Goal: Information Seeking & Learning: Learn about a topic

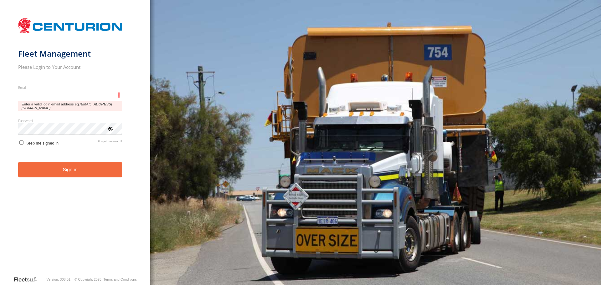
type input "**********"
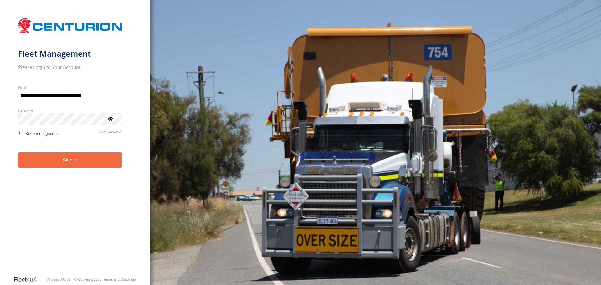
click at [93, 164] on button "Sign in" at bounding box center [70, 159] width 104 height 15
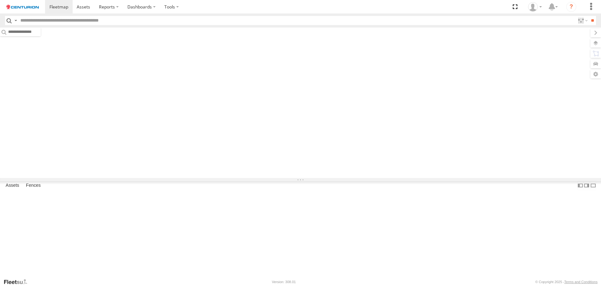
drag, startPoint x: 0, startPoint y: 0, endPoint x: 110, endPoint y: 21, distance: 111.8
click at [110, 21] on input "text" at bounding box center [296, 20] width 557 height 9
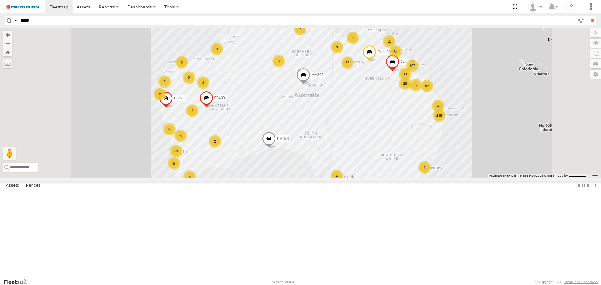
type input "*****"
click at [588, 16] on input "**" at bounding box center [591, 20] width 7 height 9
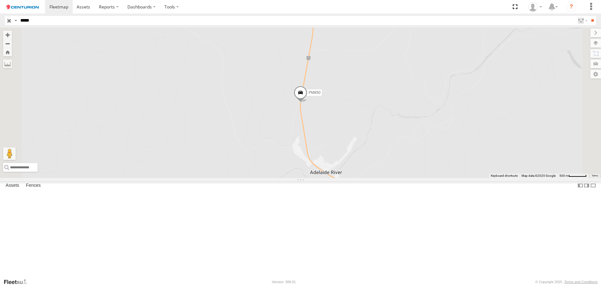
click at [0, 0] on div "Branch - [PERSON_NAME][GEOGRAPHIC_DATA]" at bounding box center [0, 0] width 0 height 0
click at [307, 103] on span at bounding box center [300, 94] width 14 height 17
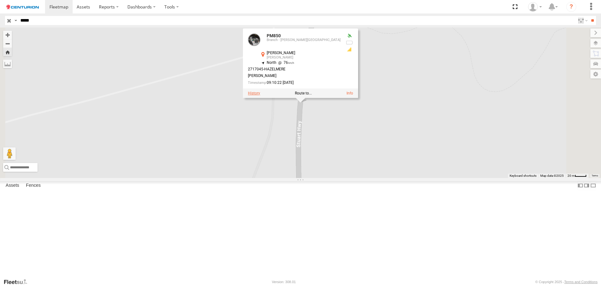
click at [260, 95] on label at bounding box center [254, 93] width 12 height 4
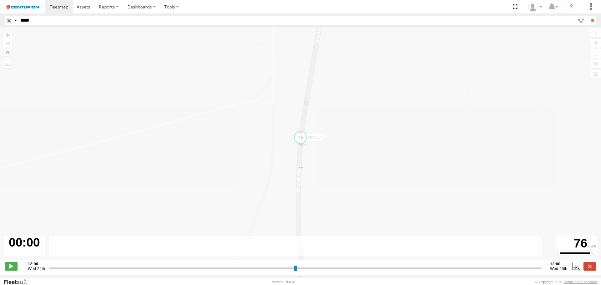
type input "**********"
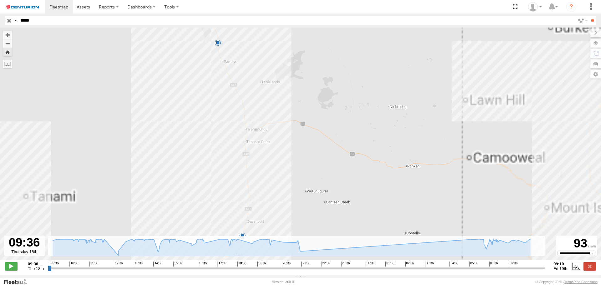
drag, startPoint x: 306, startPoint y: 176, endPoint x: 323, endPoint y: 204, distance: 32.7
click at [331, 211] on div "PM850 12:10 Thu 12:12 Thu 17:26 Thu 21:56 Thu 09:00 Fri" at bounding box center [300, 147] width 601 height 239
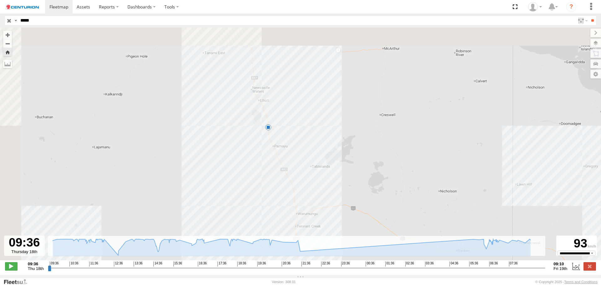
drag, startPoint x: 285, startPoint y: 151, endPoint x: 316, endPoint y: 215, distance: 70.5
click at [316, 215] on div "PM850 12:10 Thu 12:12 Thu 17:26 Thu 21:56 Thu 09:00 Fri" at bounding box center [300, 147] width 601 height 239
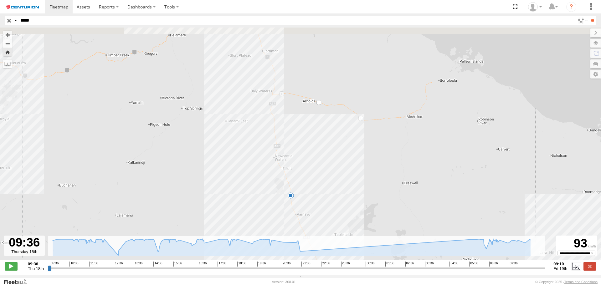
drag, startPoint x: 296, startPoint y: 160, endPoint x: 316, endPoint y: 227, distance: 70.6
click at [316, 227] on div "PM850 12:10 Thu 12:12 Thu 17:26 Thu 21:56 Thu 09:00 Fri" at bounding box center [300, 147] width 601 height 239
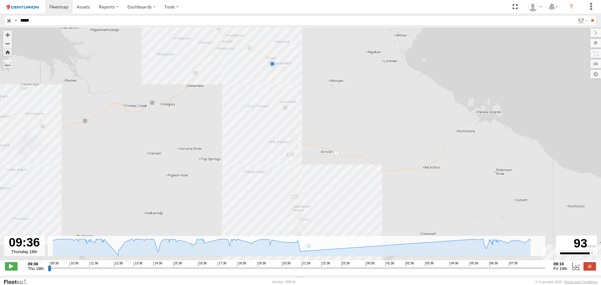
drag, startPoint x: 316, startPoint y: 212, endPoint x: 321, endPoint y: 225, distance: 13.9
click at [321, 225] on div "PM850 12:10 Thu 12:12 Thu 17:26 Thu 21:56 Thu 09:00 Fri" at bounding box center [300, 147] width 601 height 239
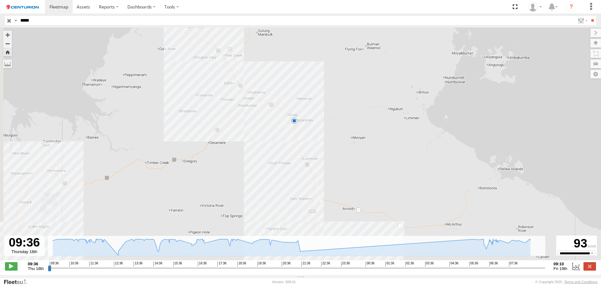
drag, startPoint x: 310, startPoint y: 180, endPoint x: 329, endPoint y: 216, distance: 40.9
click at [329, 222] on div "PM850 12:10 Thu 12:12 Thu 17:26 Thu 21:56 Thu 09:00 Fri" at bounding box center [300, 147] width 601 height 239
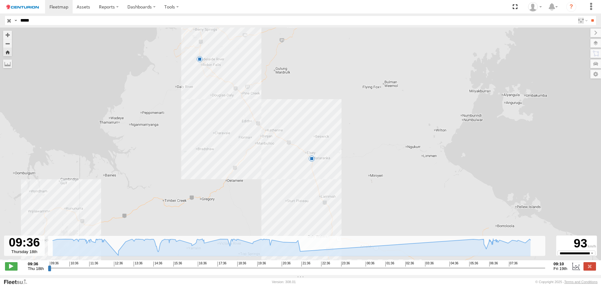
drag, startPoint x: 299, startPoint y: 169, endPoint x: 304, endPoint y: 181, distance: 12.2
click at [304, 181] on div "PM850 12:10 Thu 12:12 Thu 17:26 Thu 21:56 Thu 09:00 Fri" at bounding box center [300, 147] width 601 height 239
click at [312, 162] on span at bounding box center [311, 158] width 6 height 6
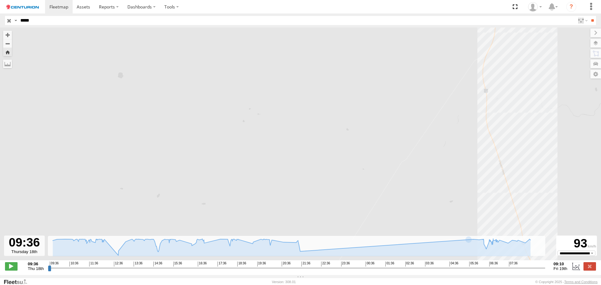
drag, startPoint x: 409, startPoint y: 142, endPoint x: 405, endPoint y: 216, distance: 74.9
click at [405, 216] on div "PM850 12:10 Thu 12:12 Thu 17:26 Thu 21:56 Thu 09:00 Fri 21:56 Thu 18th Sep 06:1…" at bounding box center [300, 147] width 601 height 239
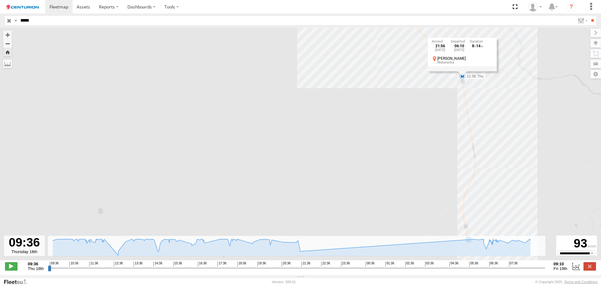
drag, startPoint x: 413, startPoint y: 153, endPoint x: 405, endPoint y: 188, distance: 36.2
click at [405, 188] on div "PM850 12:10 Thu 12:12 Thu 17:26 Thu 21:56 Thu 09:00 Fri 21:56 Thu 18th Sep 06:1…" at bounding box center [300, 147] width 601 height 239
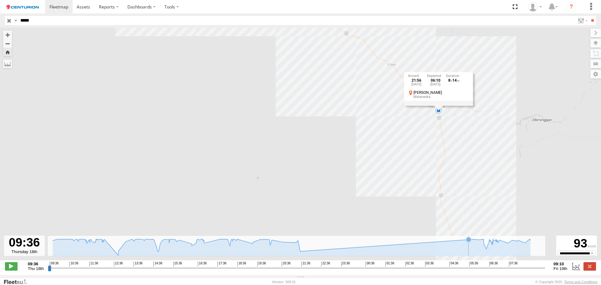
click at [430, 256] on icon at bounding box center [291, 248] width 477 height 18
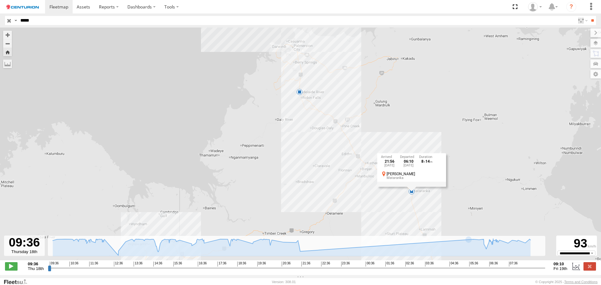
drag, startPoint x: 337, startPoint y: 152, endPoint x: 345, endPoint y: 183, distance: 32.1
click at [336, 175] on div "PM850 12:10 Thu 12:12 Thu 17:26 Thu 21:56 Thu 09:00 Fri 21:56 Thu 18th Sep 06:1…" at bounding box center [300, 147] width 601 height 239
click at [363, 201] on div "PM850 12:10 Thu 12:12 Thu 17:26 Thu 21:56 Thu 09:00 Fri 21:56 Thu 18th Sep 06:1…" at bounding box center [300, 147] width 601 height 239
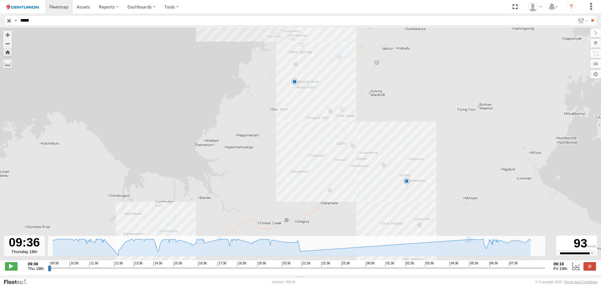
drag, startPoint x: 388, startPoint y: 212, endPoint x: 377, endPoint y: 182, distance: 32.2
click at [377, 182] on div "PM850 12:10 Thu 12:12 Thu 17:26 Thu 21:56 Thu 09:00 Fri" at bounding box center [300, 147] width 601 height 239
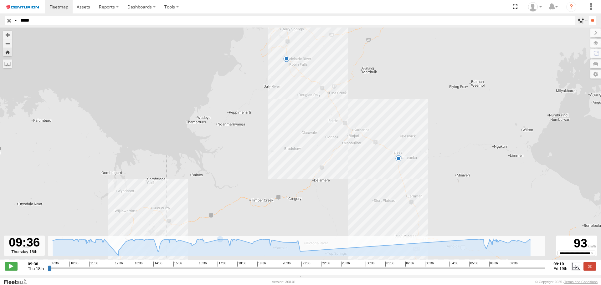
click at [575, 20] on label at bounding box center [581, 20] width 13 height 9
click at [588, 270] on label at bounding box center [589, 266] width 13 height 8
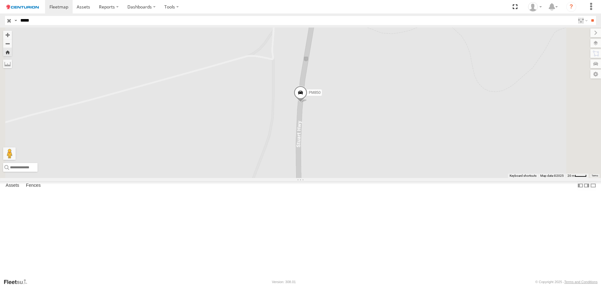
click at [597, 91] on div "PM850" at bounding box center [300, 103] width 601 height 150
click at [599, 90] on div "PM850" at bounding box center [300, 103] width 601 height 150
click at [592, 20] on input "**" at bounding box center [591, 20] width 7 height 9
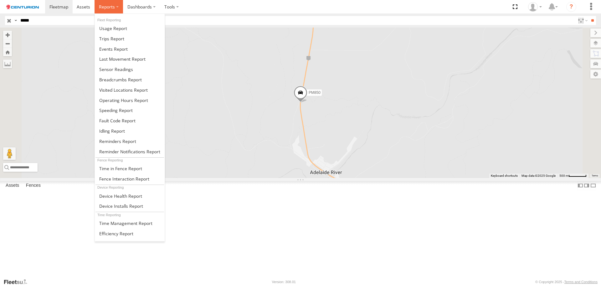
click at [103, 6] on span at bounding box center [107, 7] width 16 height 6
click at [126, 38] on link at bounding box center [130, 38] width 70 height 10
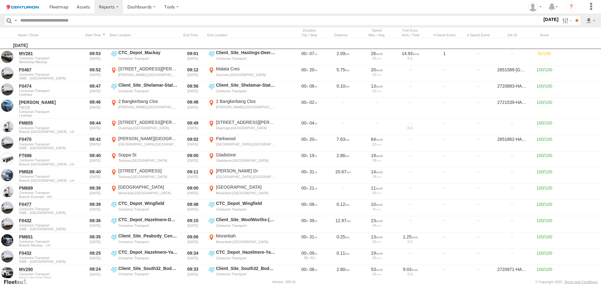
click at [151, 21] on input "text" at bounding box center [280, 20] width 524 height 9
type input "*****"
click at [573, 16] on input "**" at bounding box center [576, 20] width 7 height 9
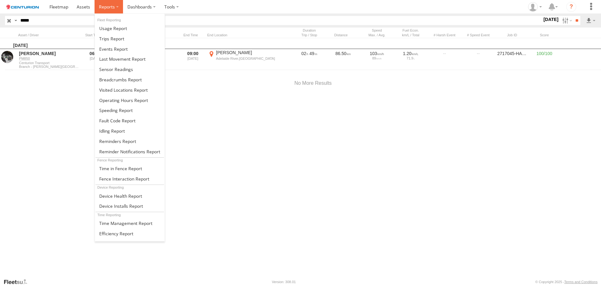
click at [110, 7] on span at bounding box center [107, 7] width 16 height 6
click at [121, 27] on span at bounding box center [113, 28] width 28 height 6
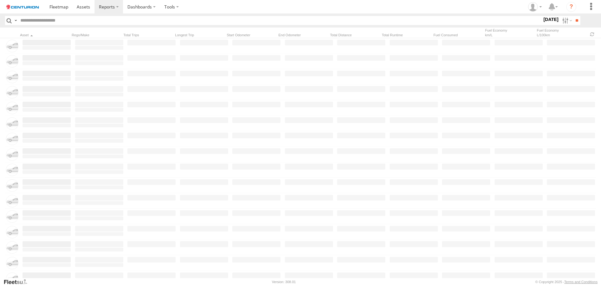
click at [176, 24] on input "text" at bounding box center [280, 20] width 524 height 9
type input "*****"
click at [573, 16] on input "**" at bounding box center [576, 20] width 7 height 9
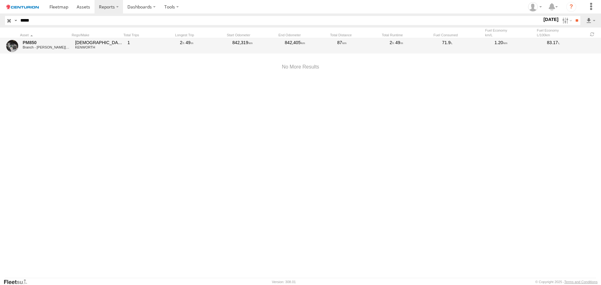
click at [179, 45] on div "PM850 Branch - Alice Springs 1HVJ107 KENWORTH 1 2 49 842,319 842,405 87 2 49 71…" at bounding box center [300, 46] width 601 height 16
click at [183, 41] on span "2" at bounding box center [182, 42] width 4 height 5
click at [274, 50] on div "842,319" at bounding box center [257, 46] width 50 height 14
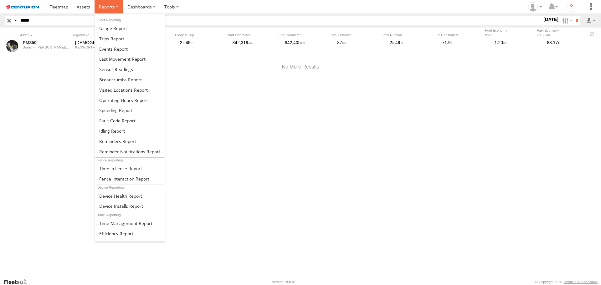
click at [114, 8] on span at bounding box center [107, 7] width 16 height 6
click at [132, 101] on span at bounding box center [123, 100] width 49 height 6
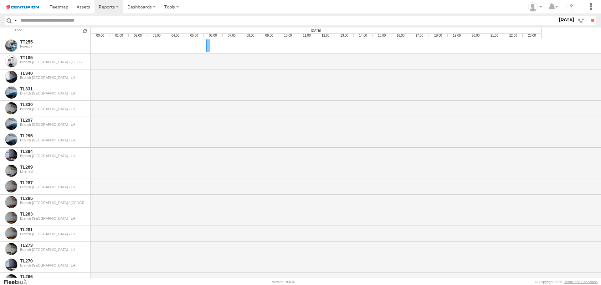
click at [124, 21] on input "text" at bounding box center [287, 20] width 539 height 9
type input "*****"
click at [588, 16] on input "**" at bounding box center [591, 20] width 7 height 9
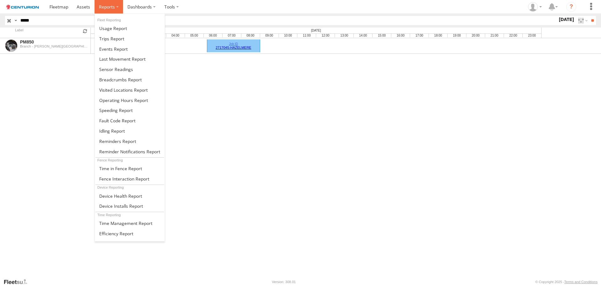
click at [107, 5] on span at bounding box center [107, 7] width 16 height 6
click at [119, 25] on span at bounding box center [113, 28] width 28 height 6
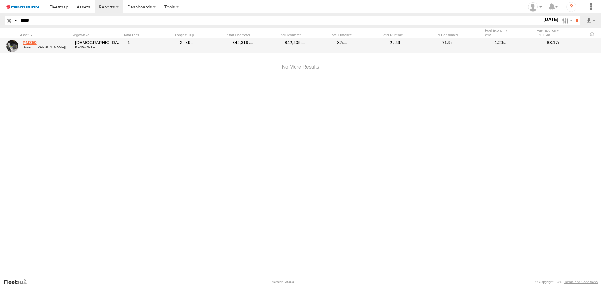
click at [31, 42] on link "PM850" at bounding box center [47, 43] width 48 height 6
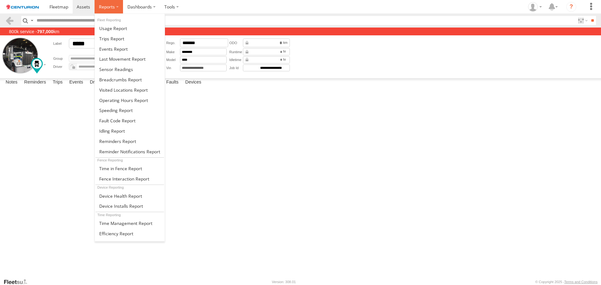
click at [107, 5] on span at bounding box center [107, 7] width 16 height 6
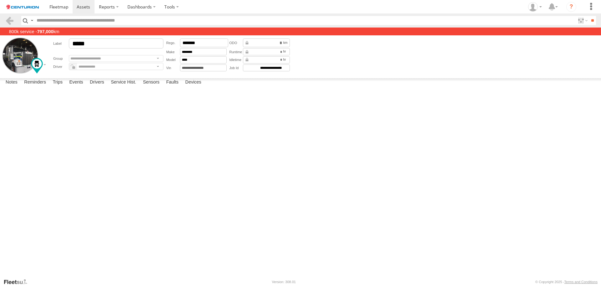
click at [0, 0] on div at bounding box center [0, 0] width 0 height 0
click at [59, 6] on span at bounding box center [58, 7] width 19 height 6
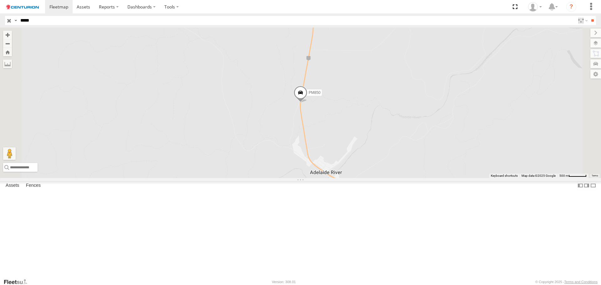
click at [0, 0] on span at bounding box center [0, 0] width 0 height 0
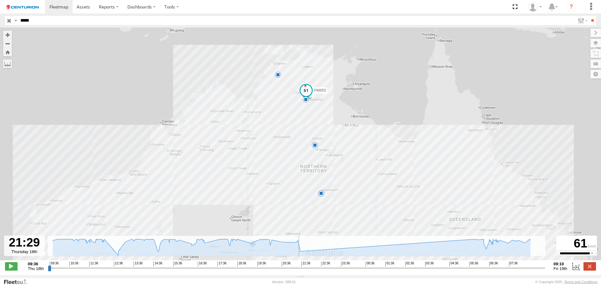
drag, startPoint x: 49, startPoint y: 272, endPoint x: 298, endPoint y: 266, distance: 249.1
type input "**********"
click at [298, 266] on input "range" at bounding box center [296, 268] width 497 height 6
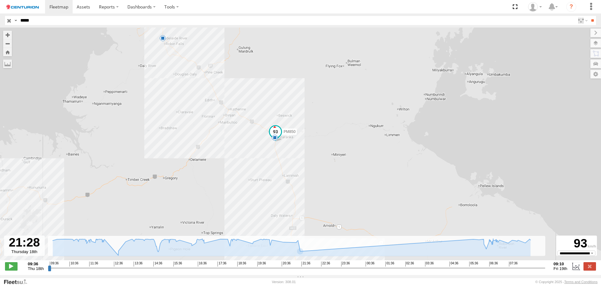
drag, startPoint x: 290, startPoint y: 140, endPoint x: 294, endPoint y: 146, distance: 7.6
click at [294, 146] on div "PM850 12:10 Thu 12:12 Thu 17:26 Thu 21:56 Thu 09:00 Fri" at bounding box center [300, 147] width 601 height 239
